Goal: Transaction & Acquisition: Download file/media

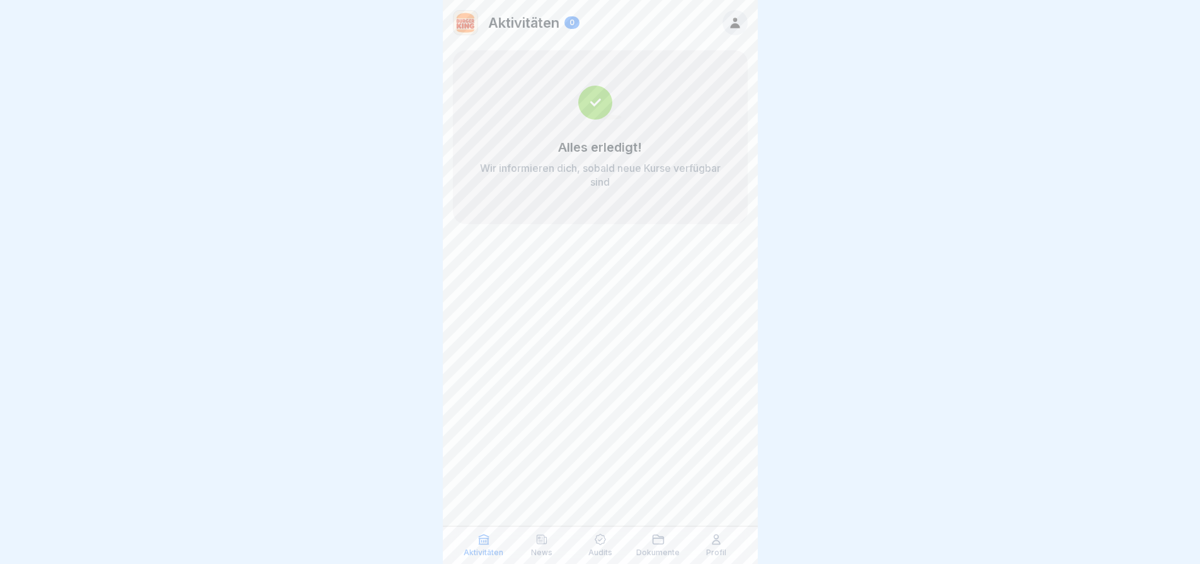
click at [496, 547] on div "Aktivitäten" at bounding box center [484, 545] width 52 height 24
click at [530, 546] on div "News" at bounding box center [542, 545] width 52 height 24
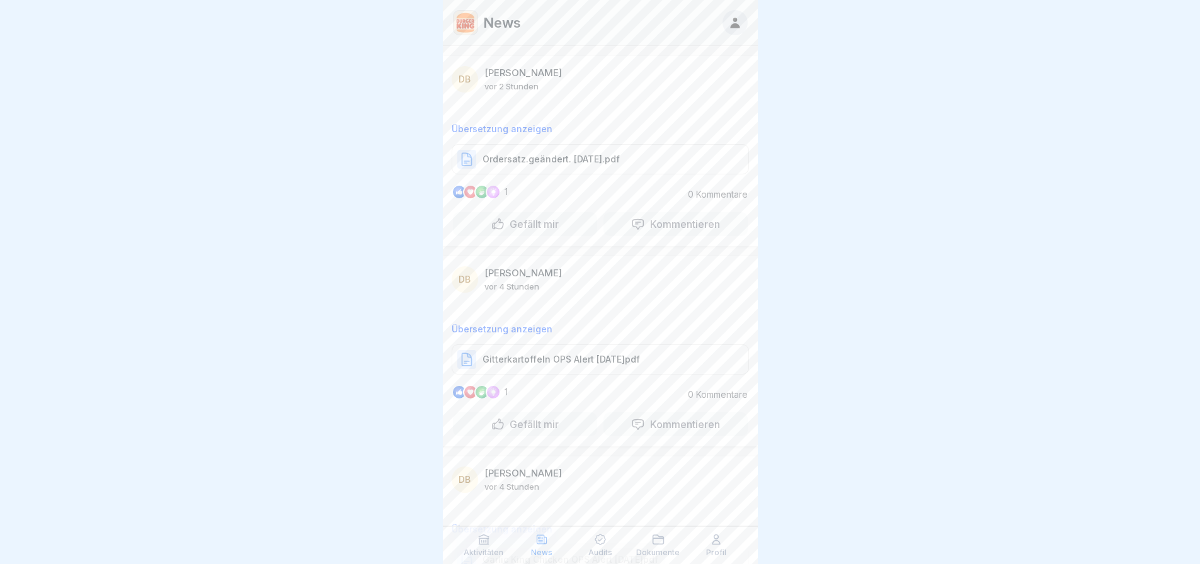
click at [565, 157] on p "Ordersatz.geändert. [DATE].pdf" at bounding box center [550, 159] width 137 height 13
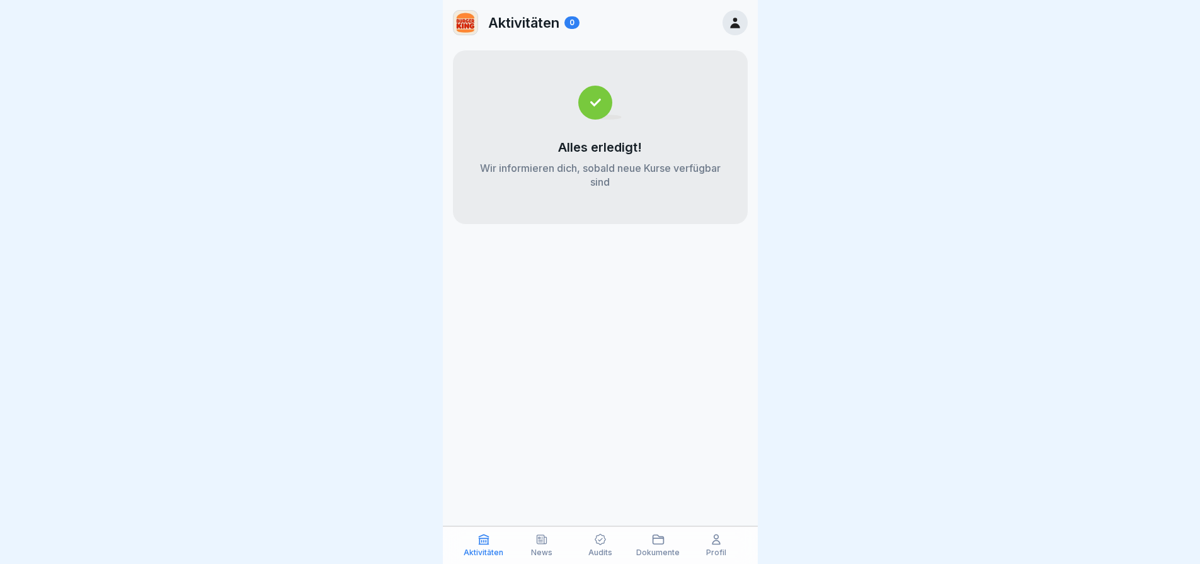
click at [544, 555] on p "News" at bounding box center [541, 553] width 21 height 9
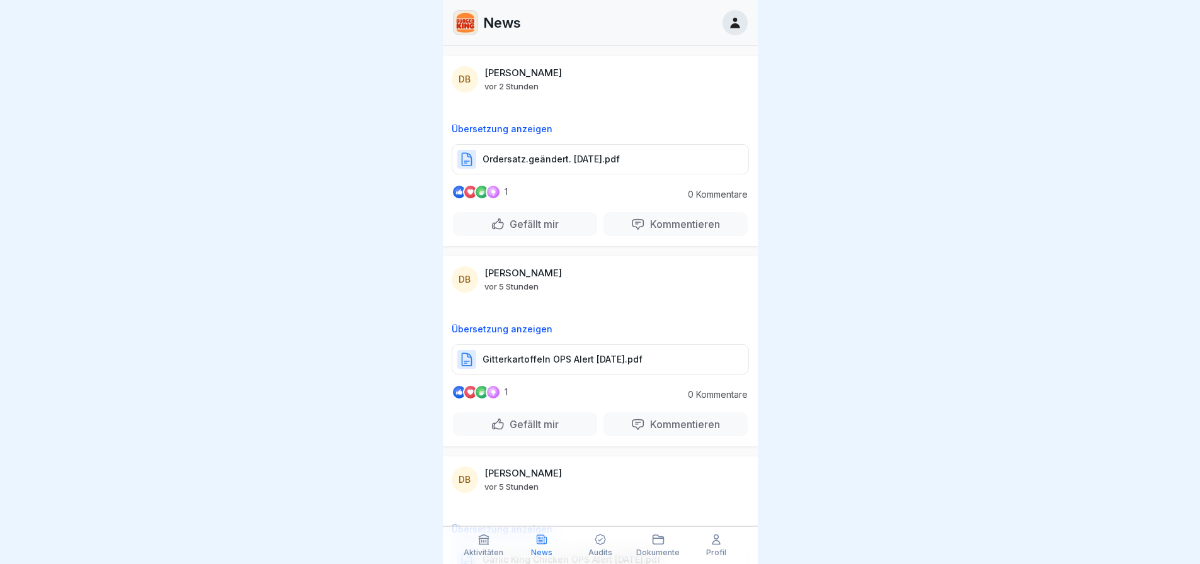
click at [539, 358] on p "Gitterkartoffeln OPS Alert [DATE].pdf" at bounding box center [562, 359] width 160 height 13
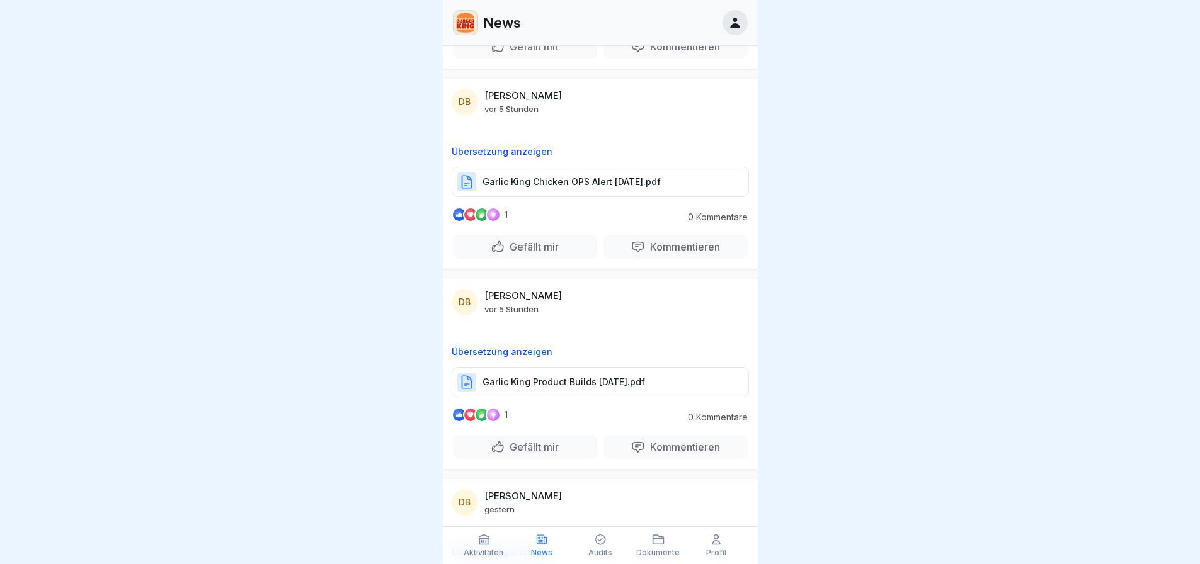
scroll to position [441, 0]
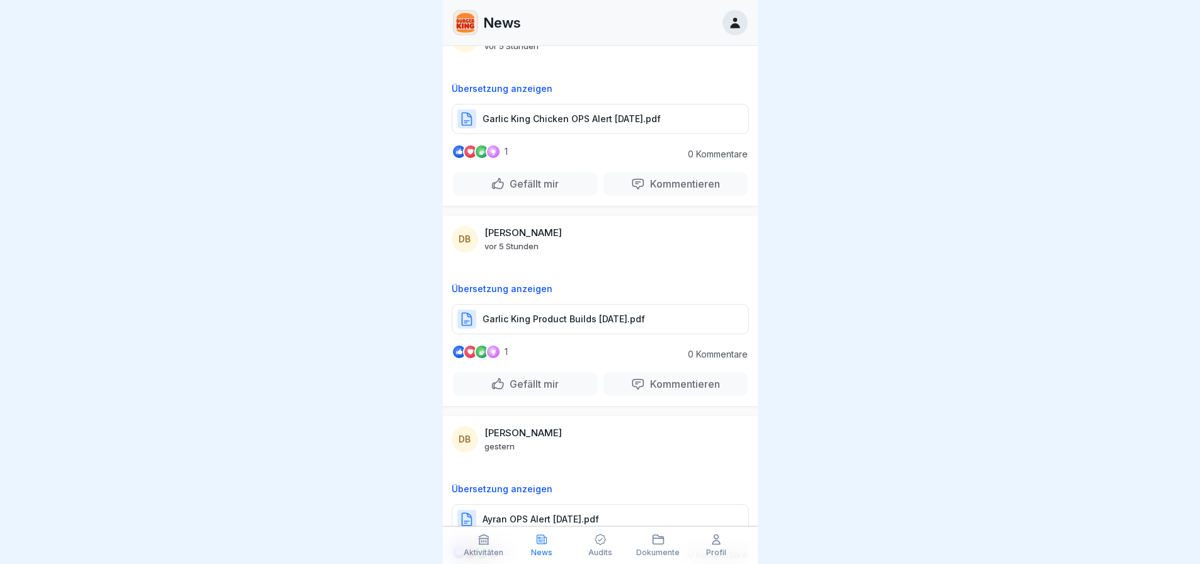
click at [594, 316] on p "Garlic King Product Builds [DATE].pdf" at bounding box center [563, 319] width 162 height 13
